Goal: Find specific page/section: Find specific page/section

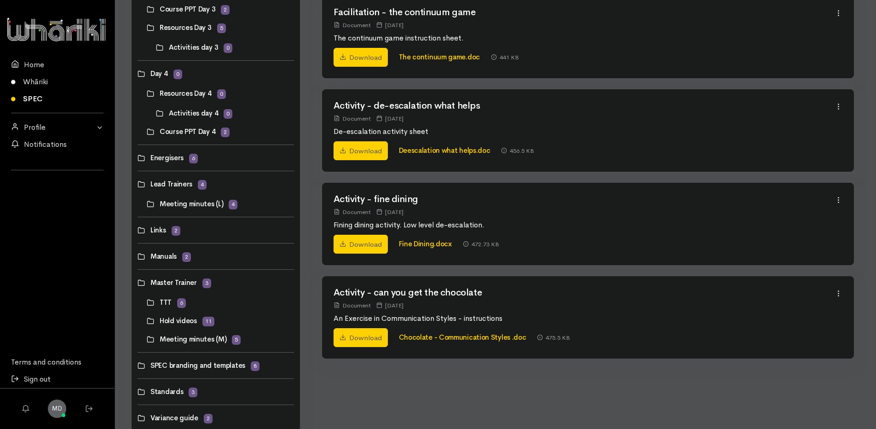
scroll to position [443, 0]
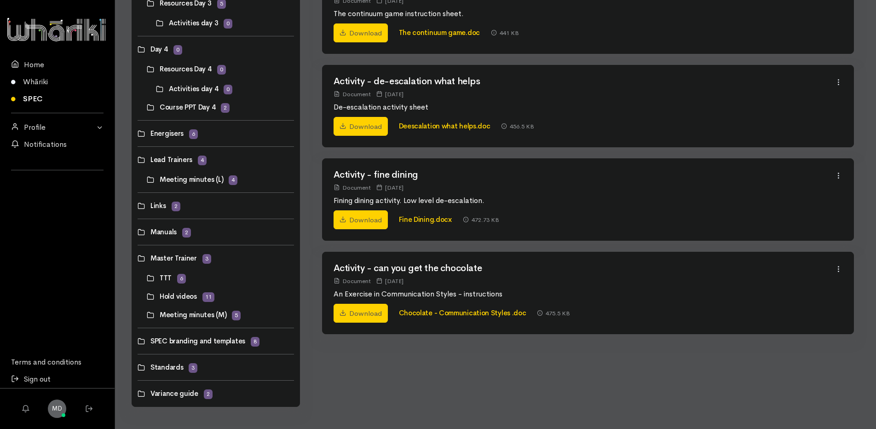
click at [147, 315] on link at bounding box center [147, 315] width 0 height 0
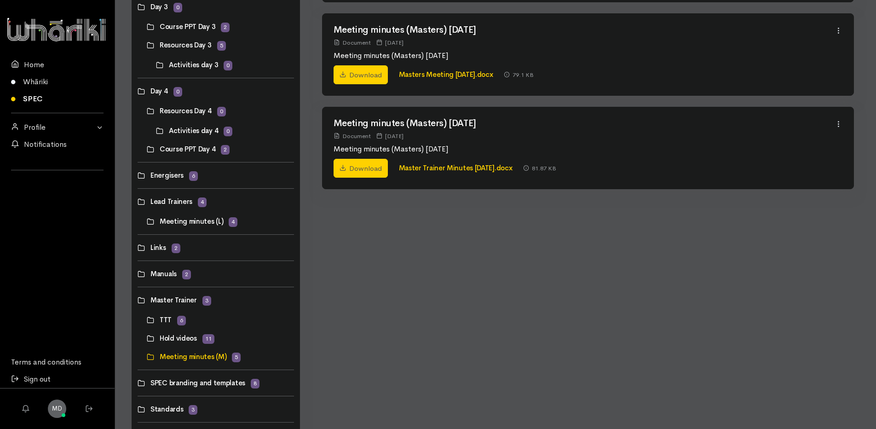
scroll to position [414, 0]
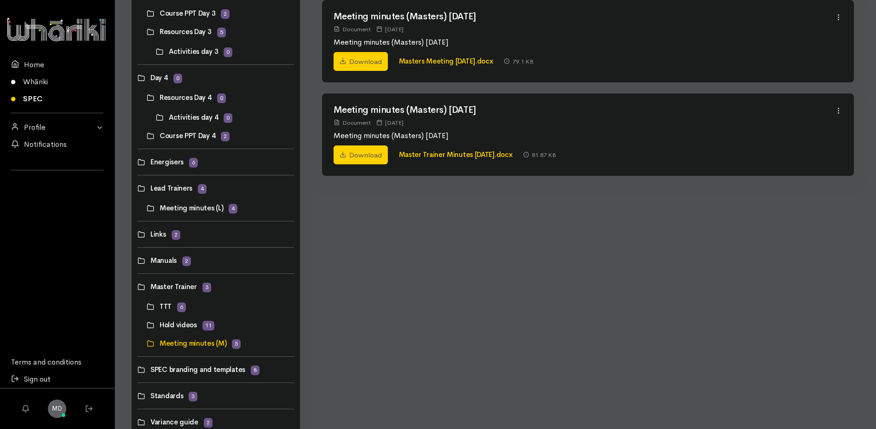
click at [147, 208] on link at bounding box center [147, 208] width 0 height 0
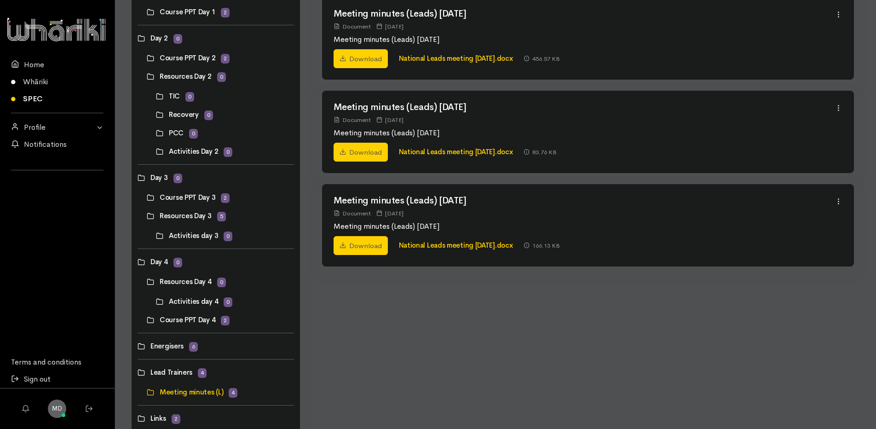
scroll to position [0, 0]
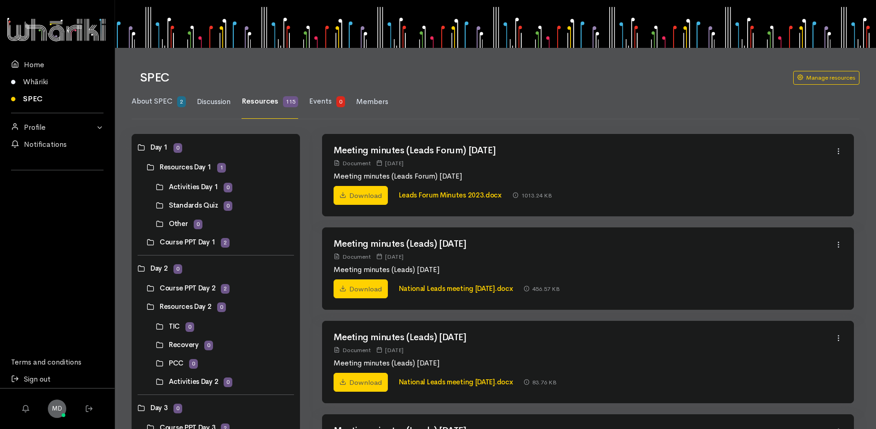
click at [669, 75] on h1 "SPEC" at bounding box center [461, 77] width 642 height 13
